Goal: Navigation & Orientation: Find specific page/section

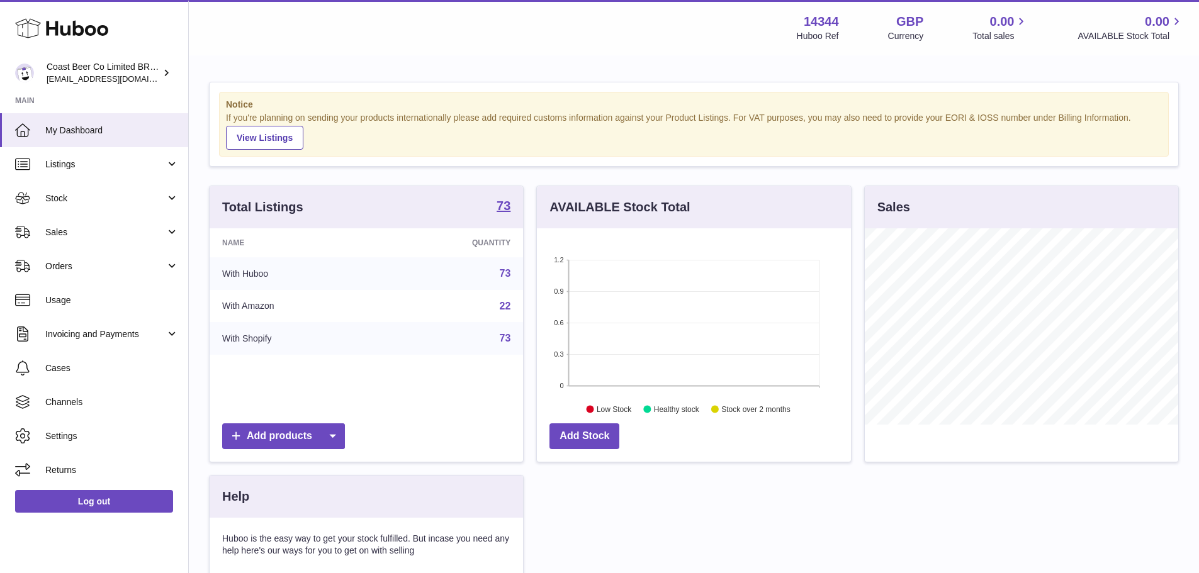
scroll to position [196, 314]
click at [81, 204] on link "Stock" at bounding box center [94, 198] width 188 height 34
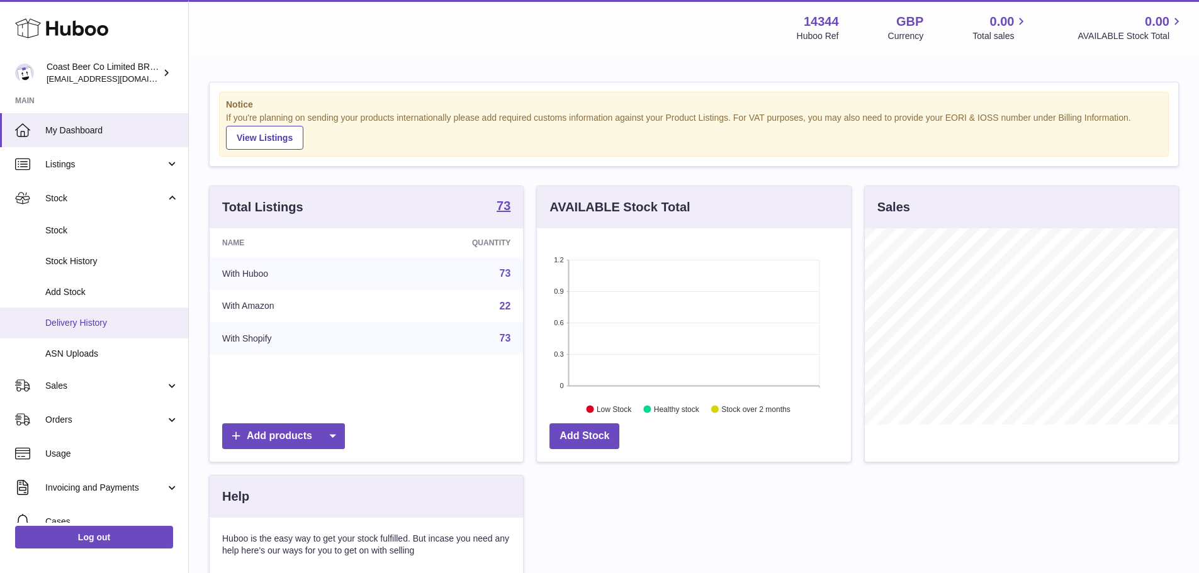
click at [95, 316] on link "Delivery History" at bounding box center [94, 323] width 188 height 31
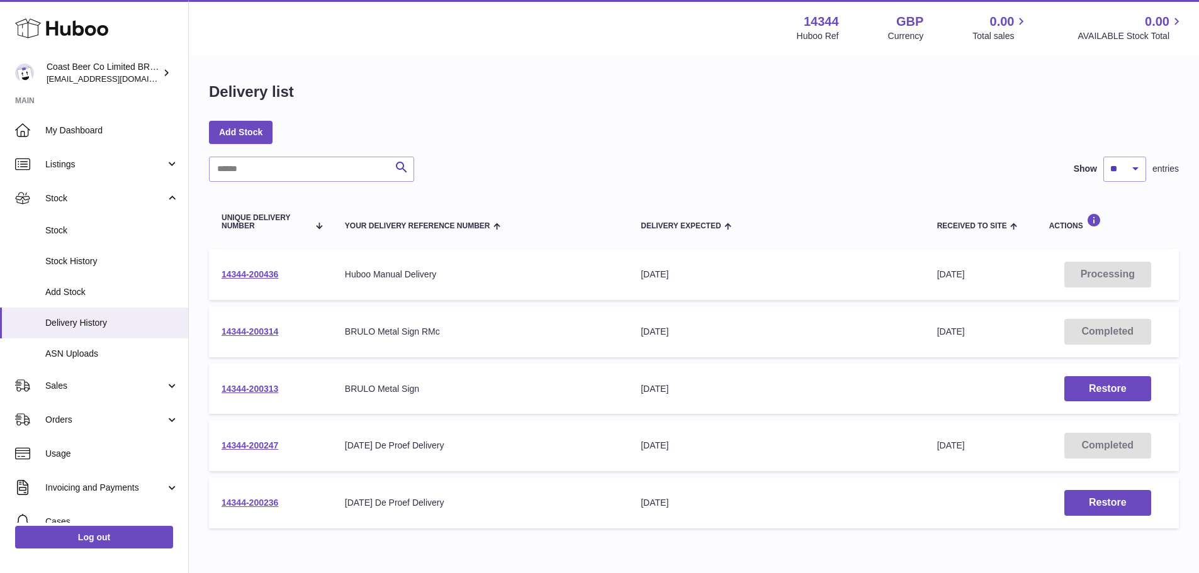
scroll to position [61, 0]
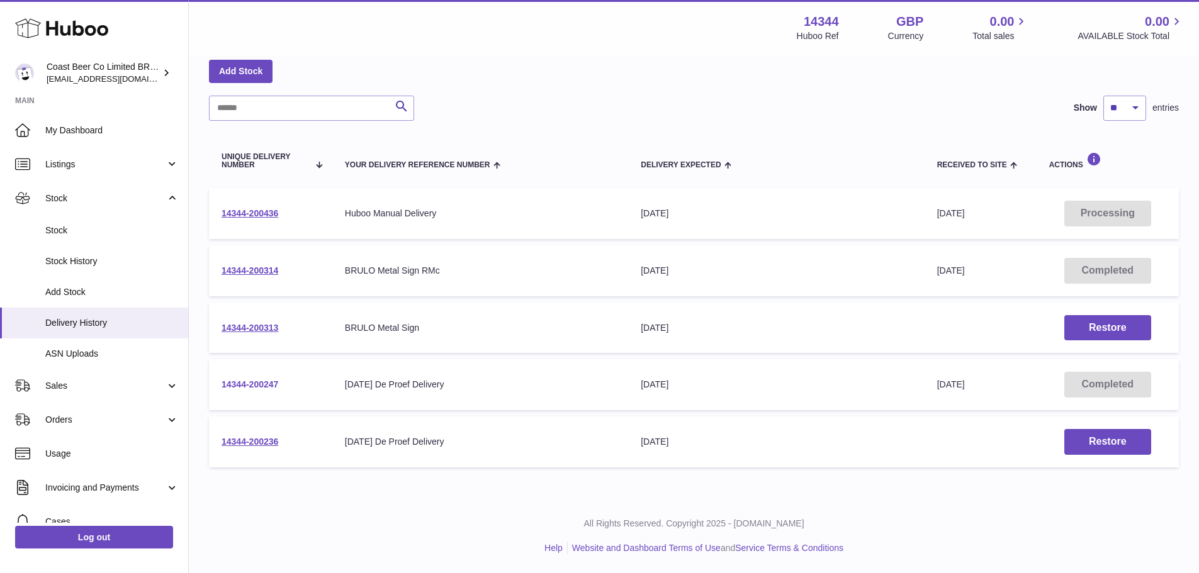
click at [248, 384] on link "14344-200247" at bounding box center [249, 384] width 57 height 10
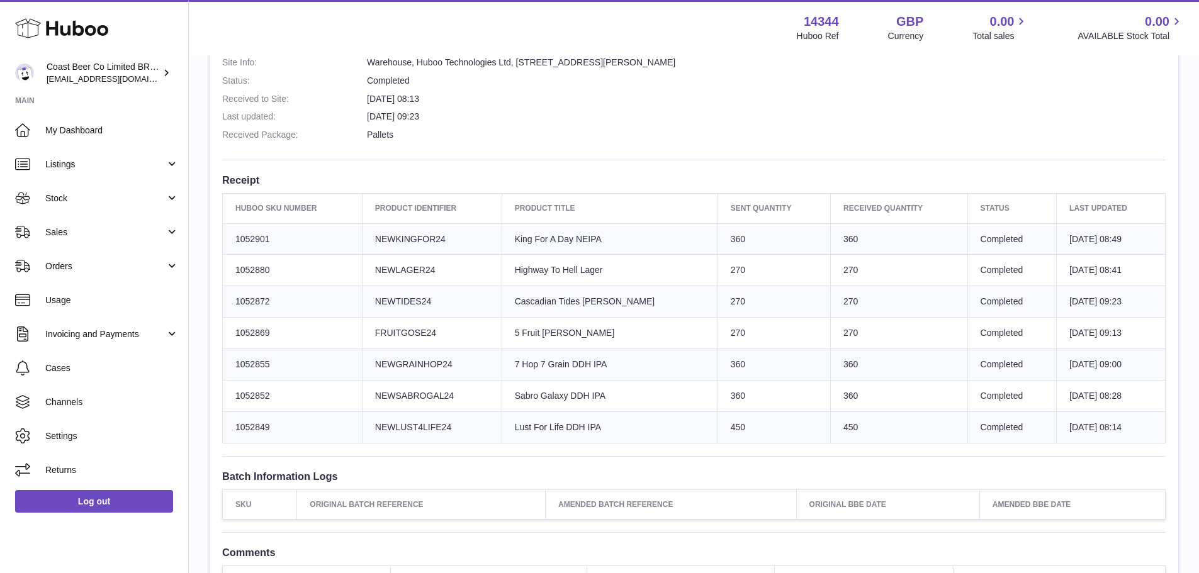
scroll to position [378, 0]
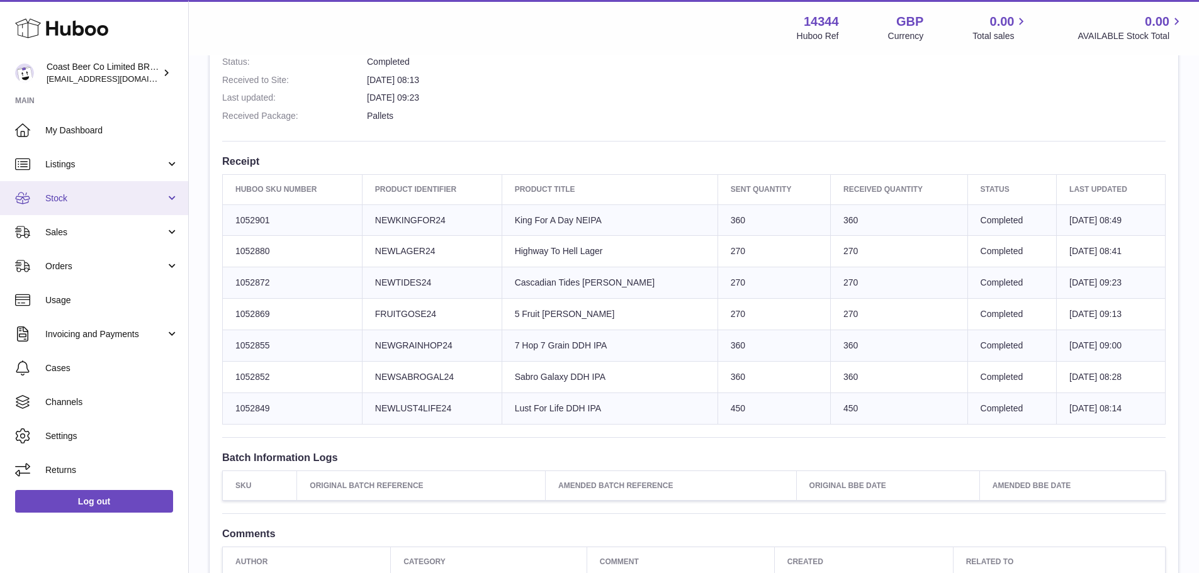
click at [94, 211] on link "Stock" at bounding box center [94, 198] width 188 height 34
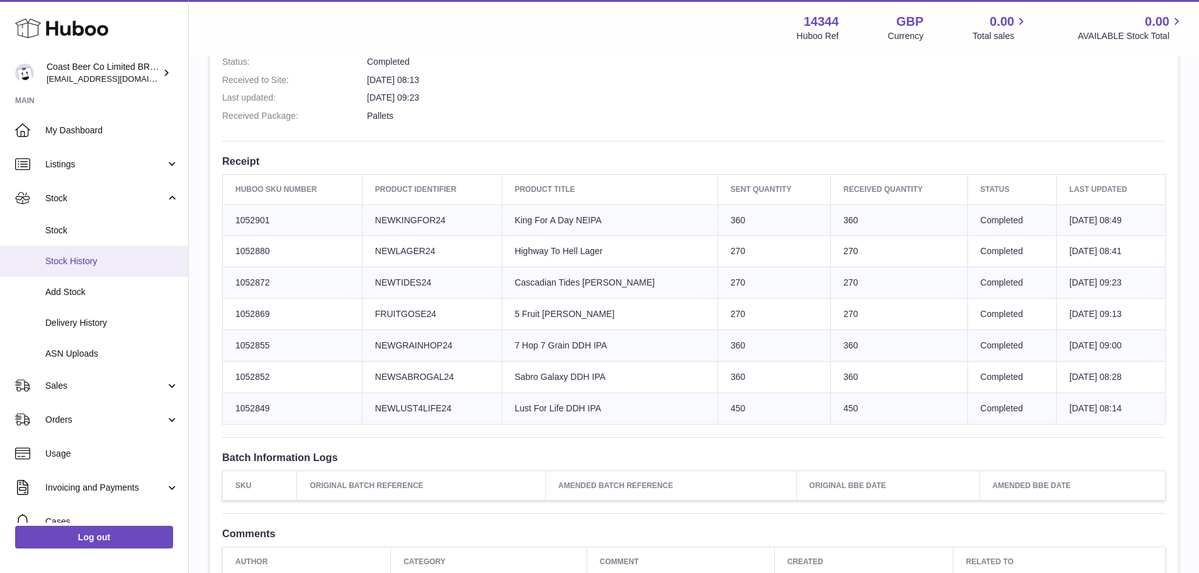
click at [87, 256] on span "Stock History" at bounding box center [111, 261] width 133 height 12
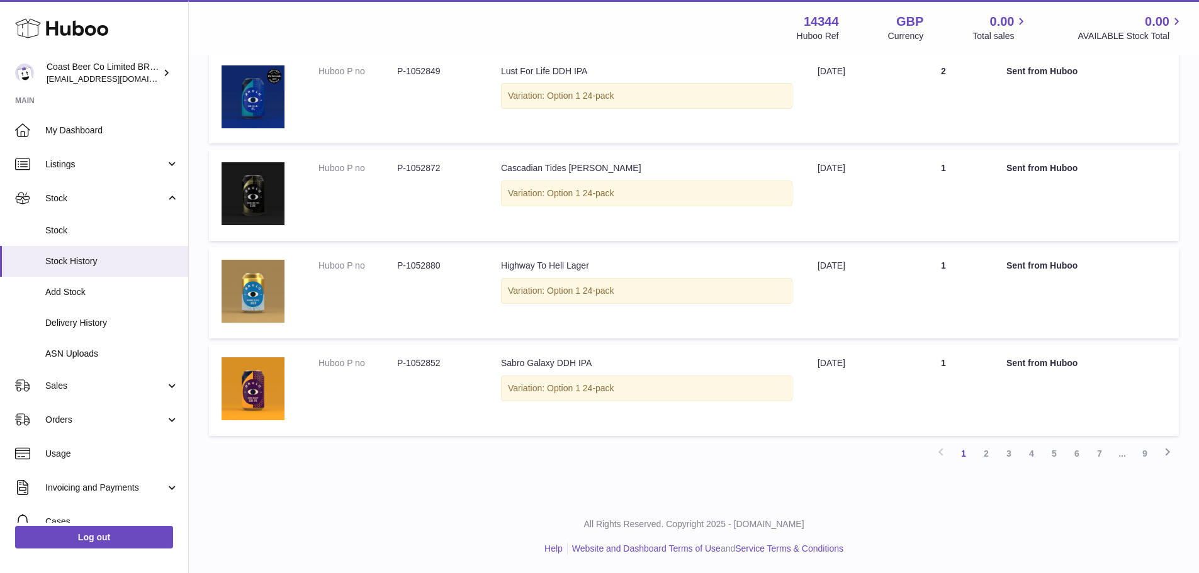
scroll to position [763, 0]
click at [81, 165] on span "Listings" at bounding box center [105, 165] width 120 height 12
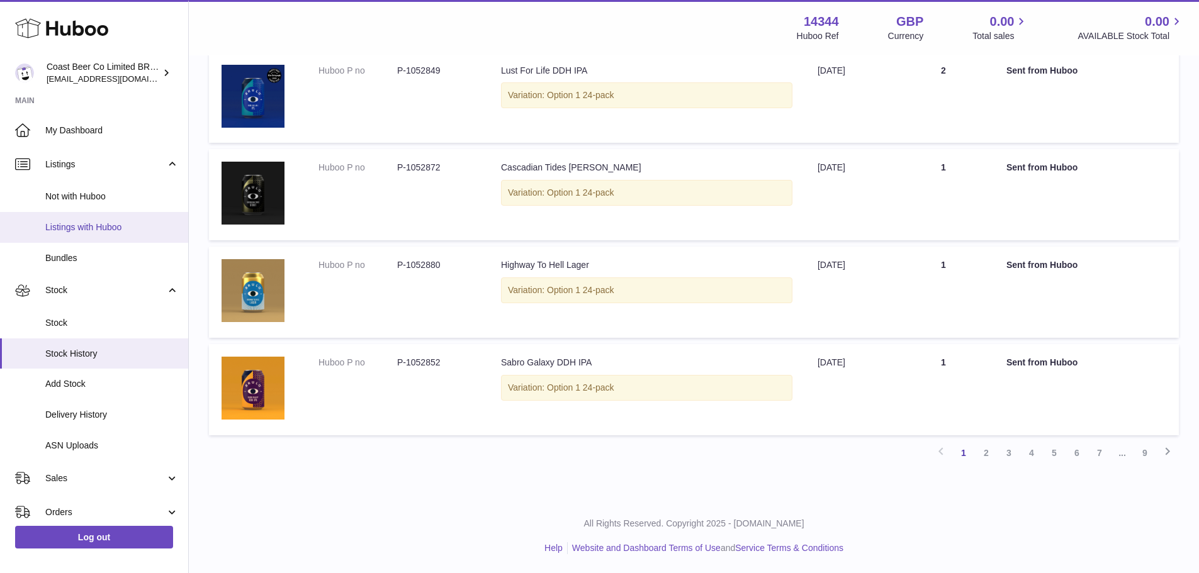
click at [87, 229] on span "Listings with Huboo" at bounding box center [111, 227] width 133 height 12
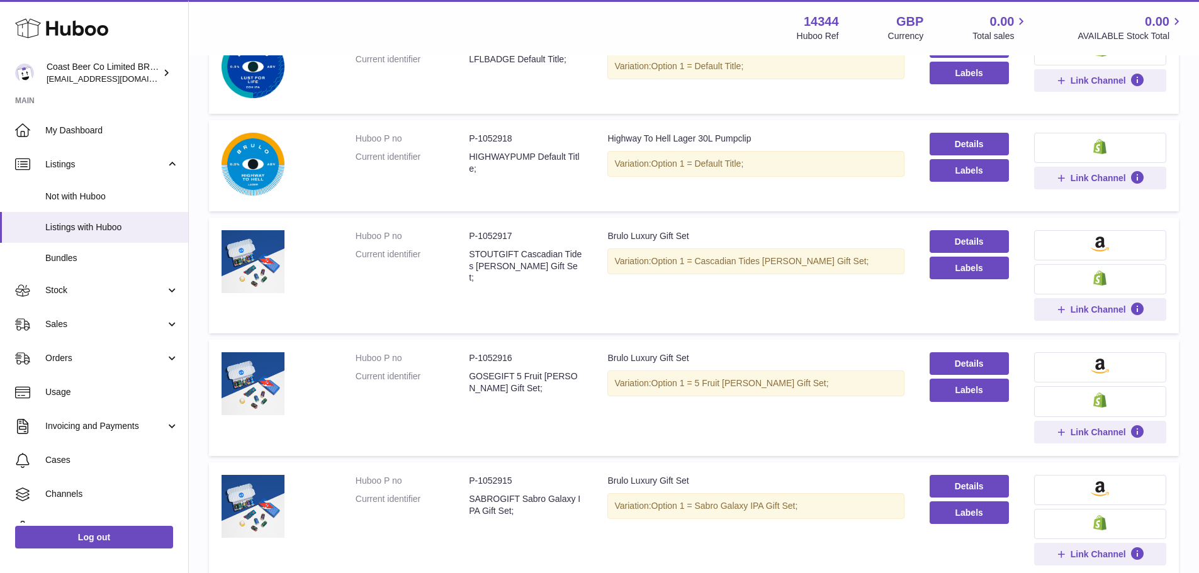
scroll to position [503, 0]
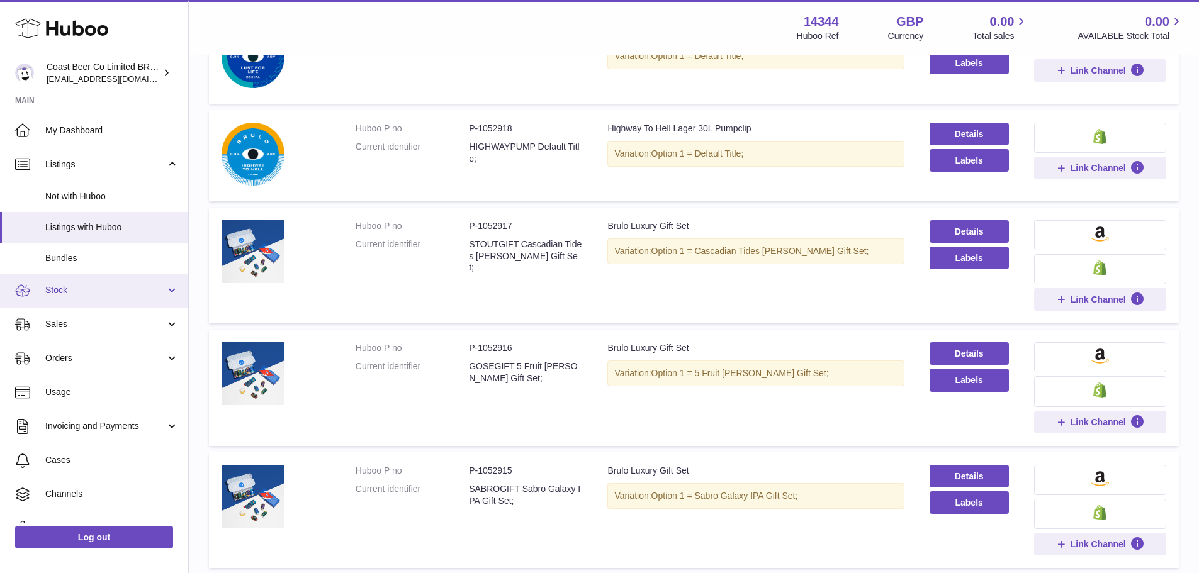
click at [90, 300] on link "Stock" at bounding box center [94, 291] width 188 height 34
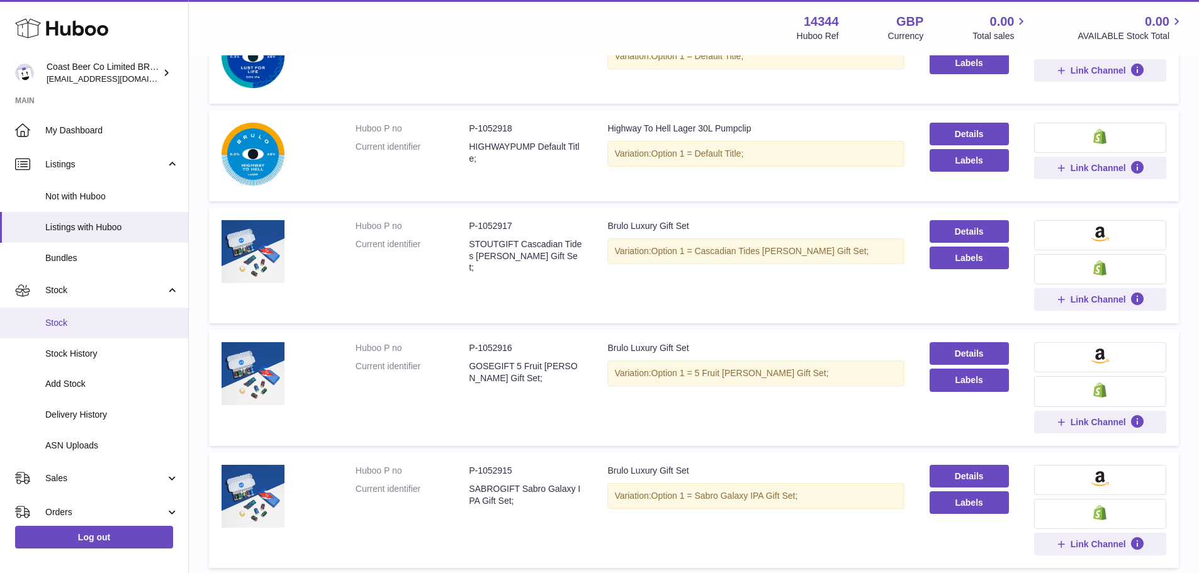
click at [87, 328] on span "Stock" at bounding box center [111, 323] width 133 height 12
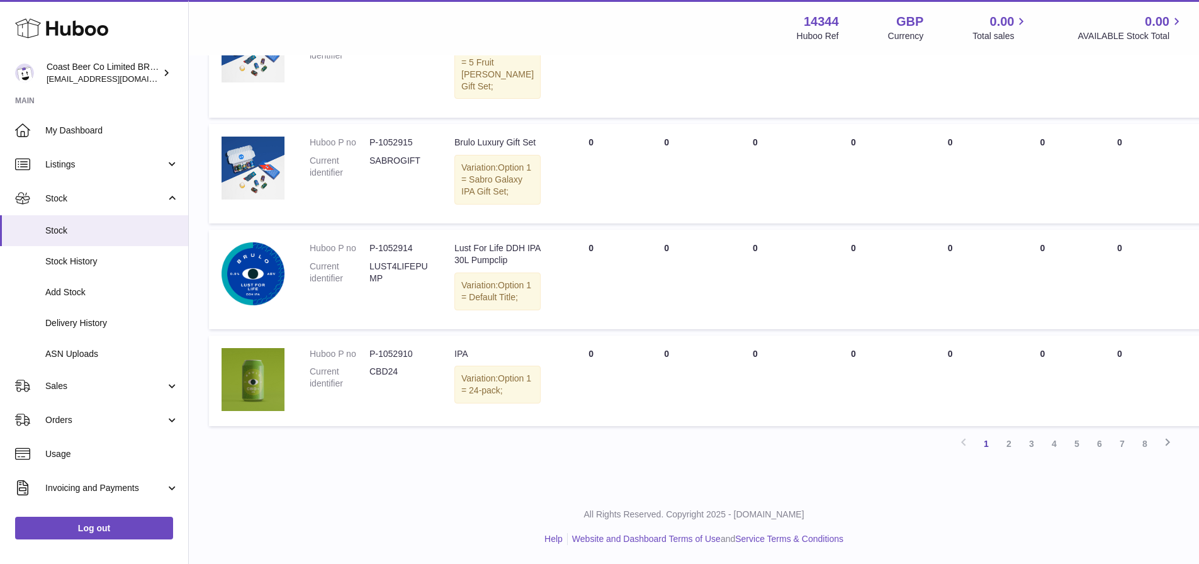
scroll to position [1134, 0]
click at [1015, 448] on link "2" at bounding box center [1008, 443] width 23 height 23
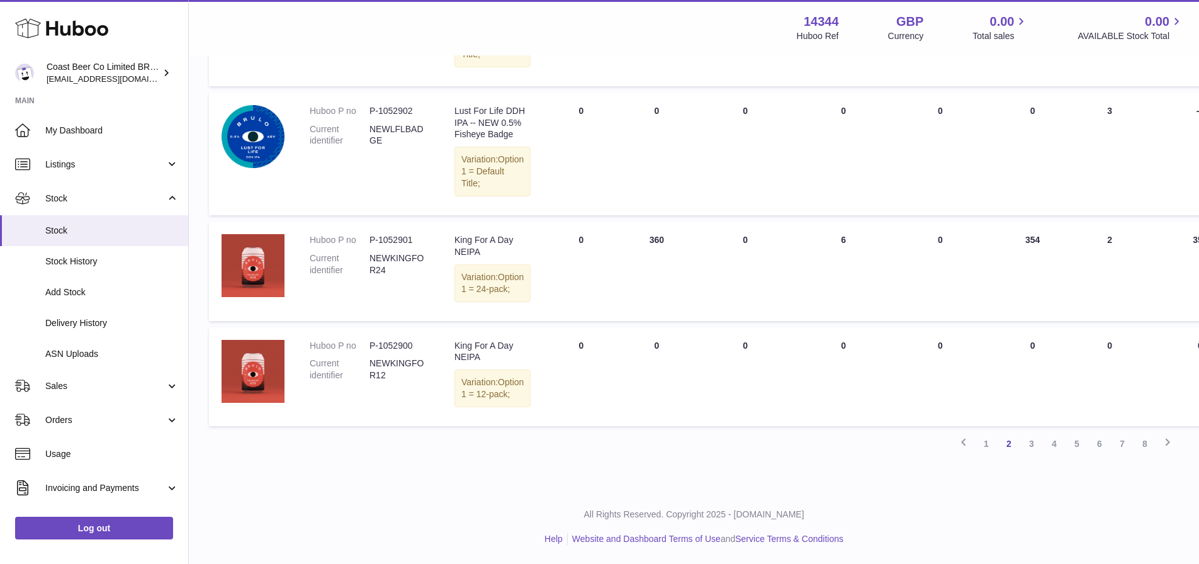
scroll to position [1146, 0]
click at [1077, 444] on link "5" at bounding box center [1076, 443] width 23 height 23
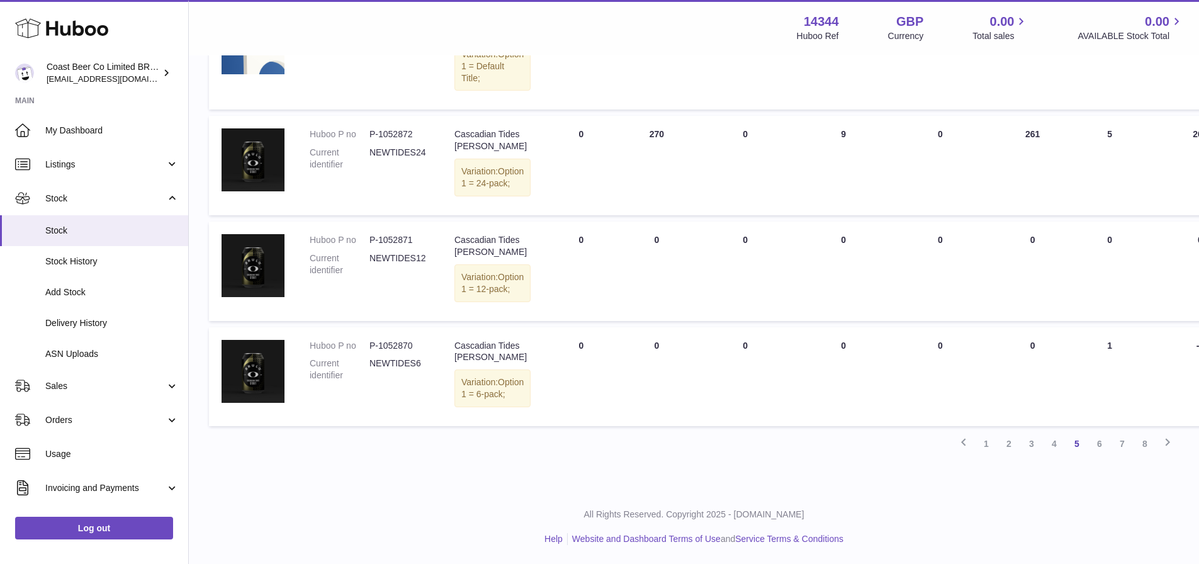
scroll to position [1087, 0]
click at [1135, 445] on link "8" at bounding box center [1144, 443] width 23 height 23
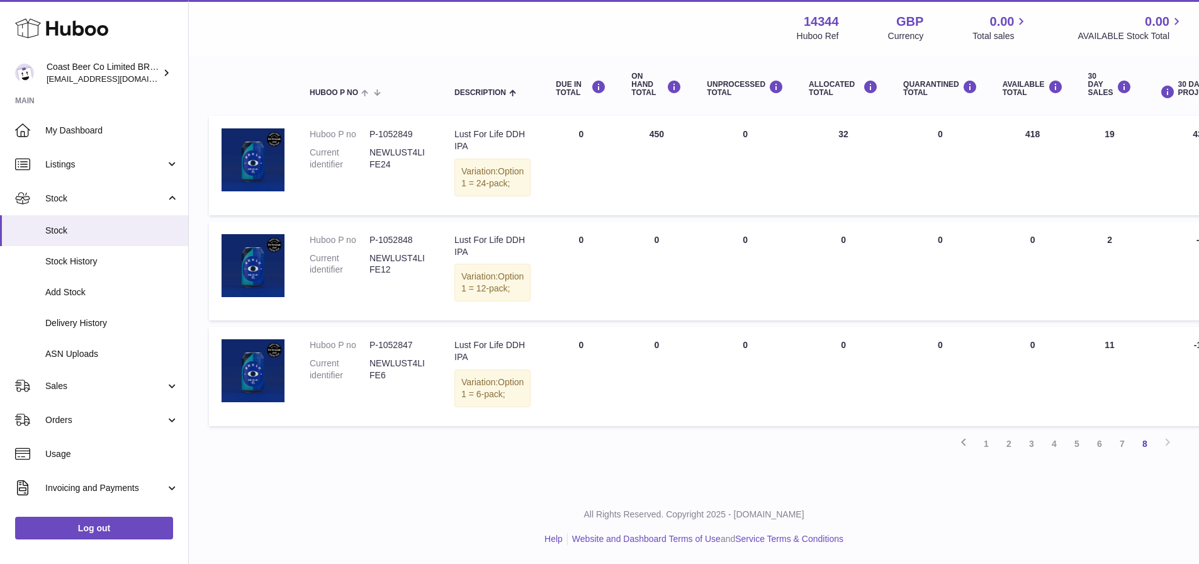
scroll to position [107, 0]
